Goal: Information Seeking & Learning: Find specific fact

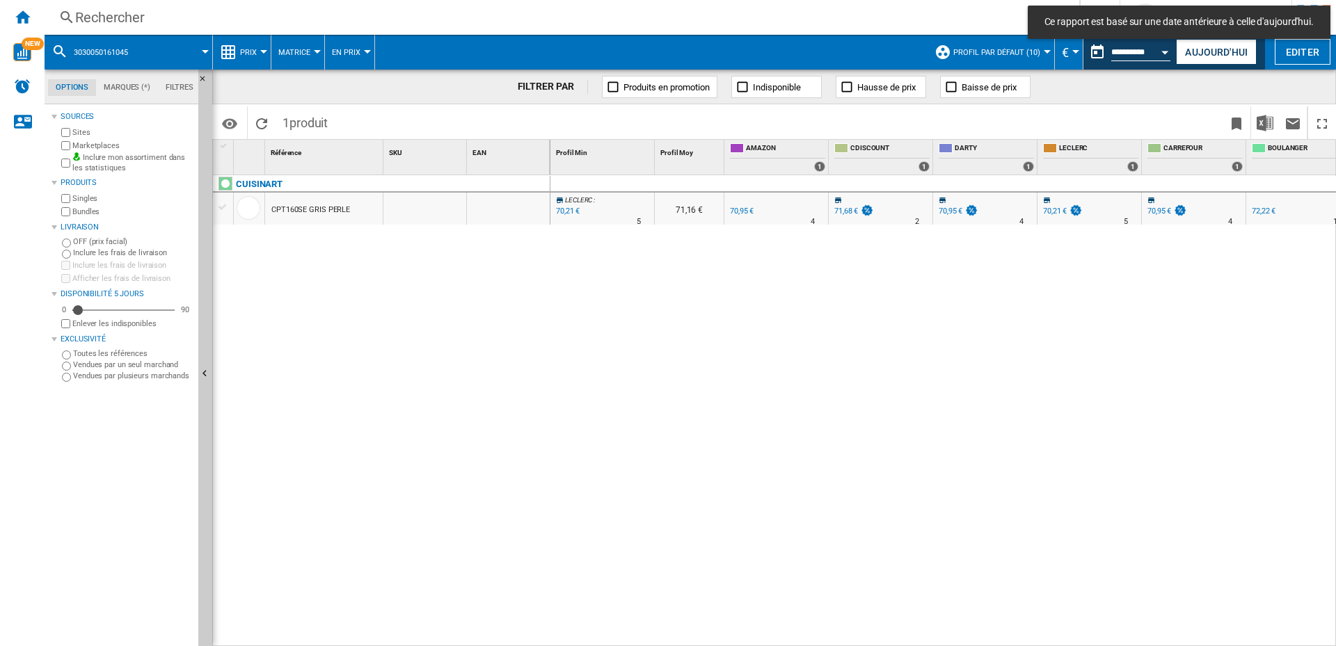
drag, startPoint x: 1196, startPoint y: 51, endPoint x: 902, endPoint y: 15, distance: 296.4
click at [1196, 51] on button "Aujourd'hui" at bounding box center [1216, 52] width 81 height 26
click at [360, 17] on div "Rechercher" at bounding box center [559, 17] width 968 height 19
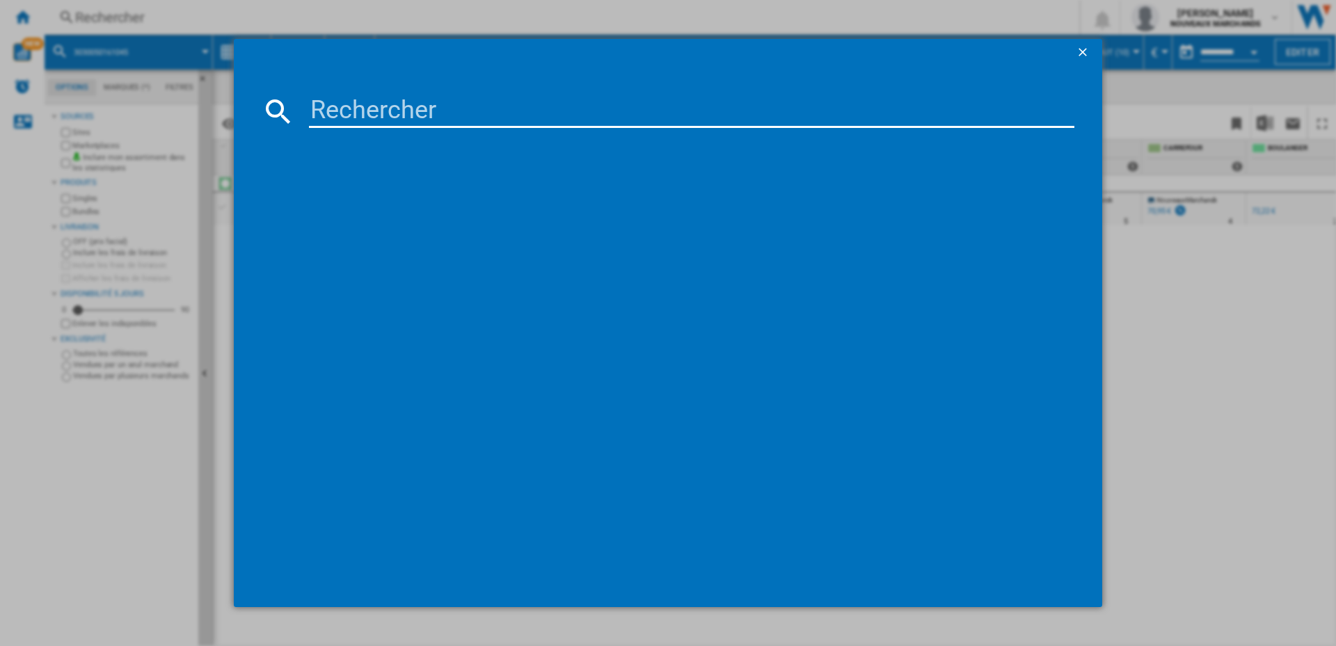
click at [351, 109] on input at bounding box center [691, 111] width 765 height 33
paste input "3030050033861"
type input "3030050033861"
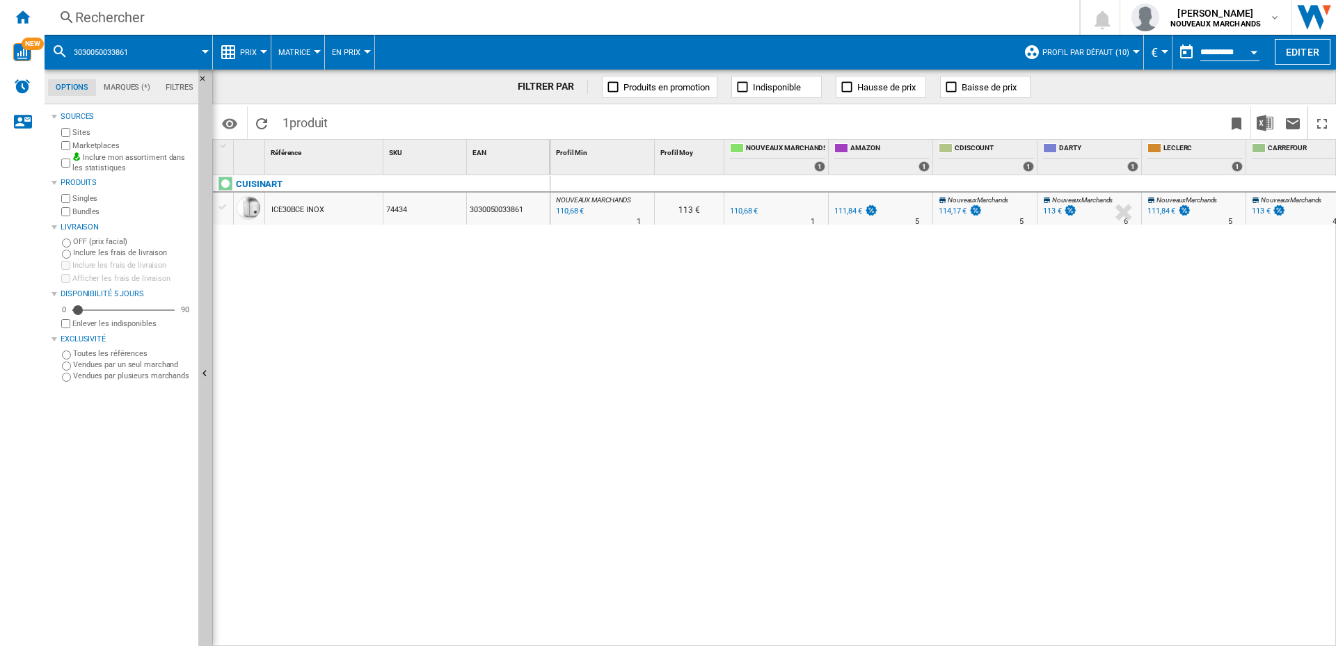
click at [842, 211] on div "111,84 €" at bounding box center [848, 211] width 28 height 9
